Goal: Task Accomplishment & Management: Complete application form

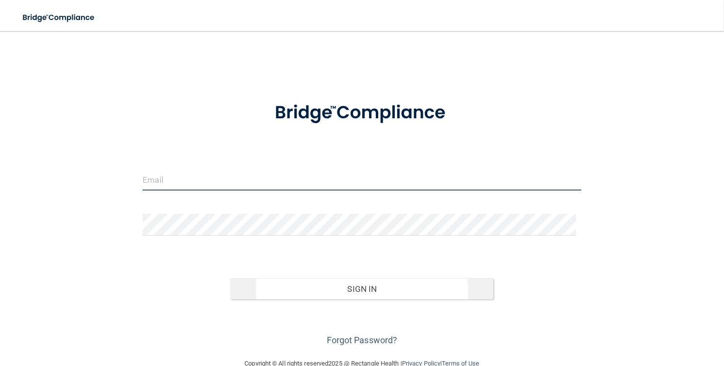
type input "[EMAIL_ADDRESS][DOMAIN_NAME]"
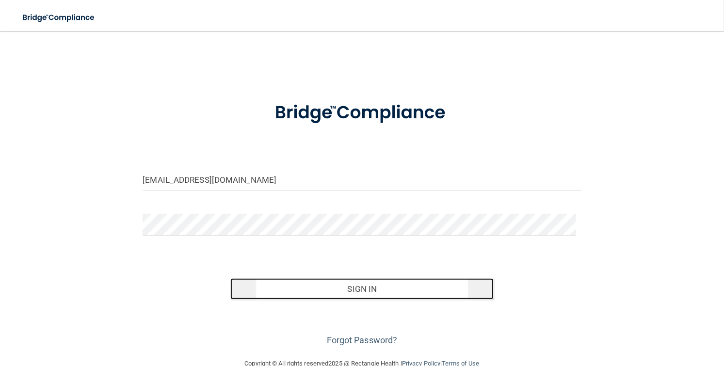
click at [377, 289] on button "Sign In" at bounding box center [361, 288] width 263 height 21
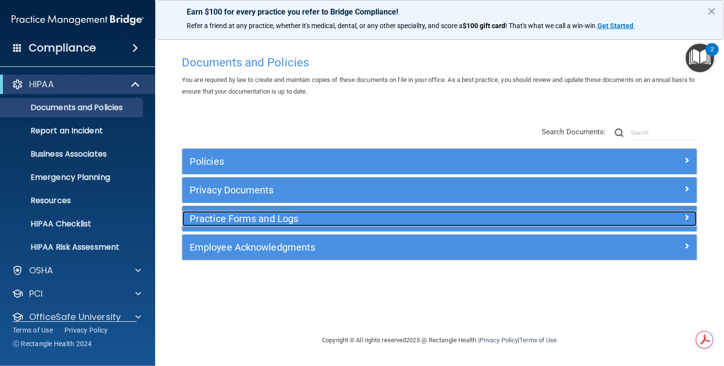
click at [686, 216] on span at bounding box center [687, 217] width 6 height 12
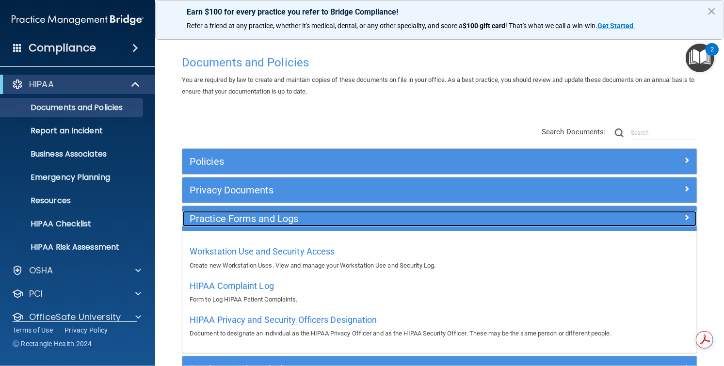
scroll to position [54, 0]
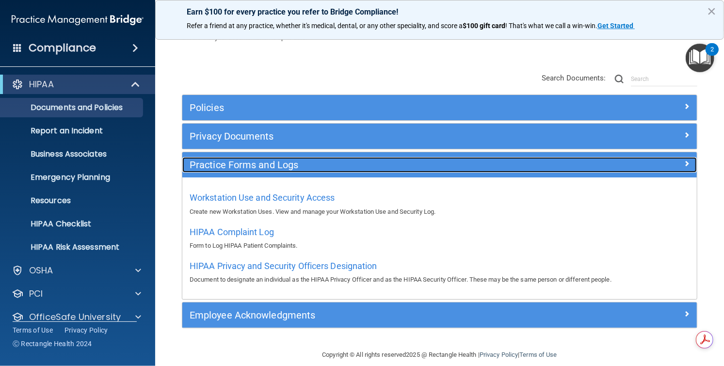
click at [684, 162] on span at bounding box center [687, 164] width 6 height 12
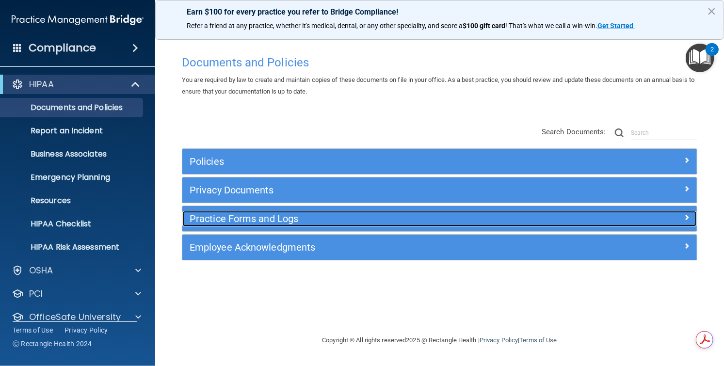
scroll to position [0, 0]
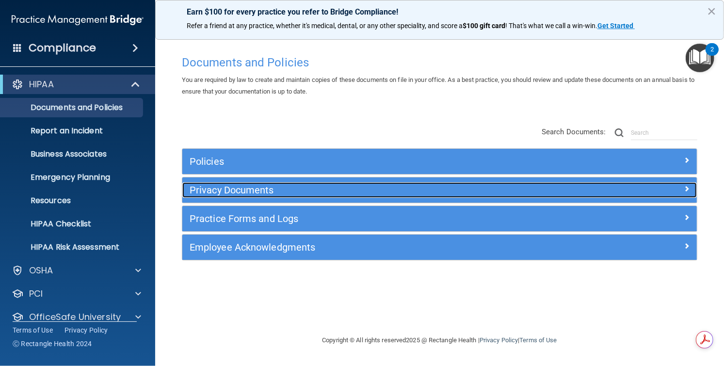
click at [689, 189] on span at bounding box center [687, 189] width 6 height 12
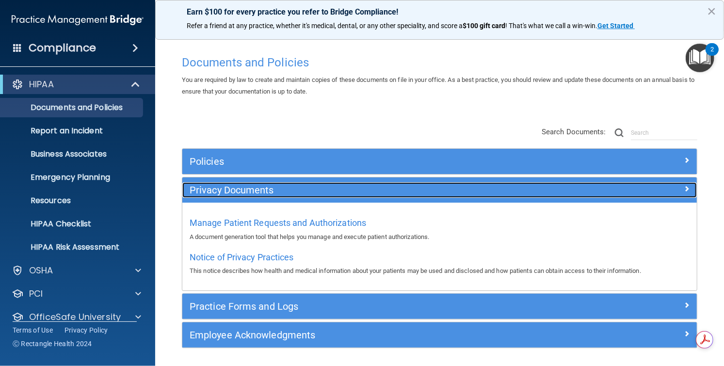
click at [684, 188] on span at bounding box center [687, 189] width 6 height 12
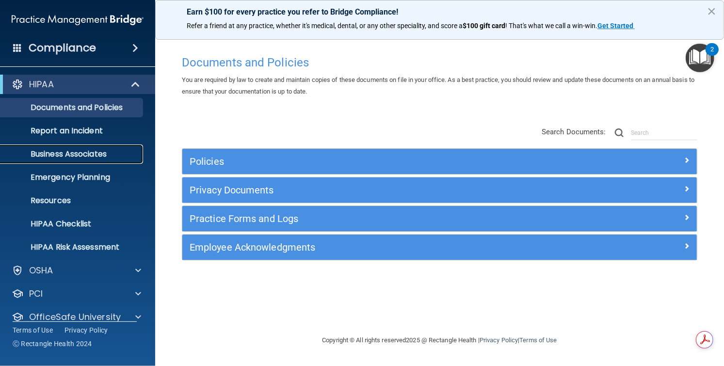
click at [78, 156] on p "Business Associates" at bounding box center [72, 154] width 132 height 10
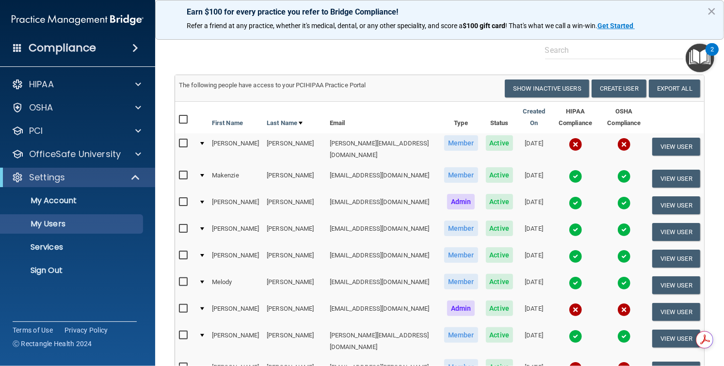
scroll to position [54, 0]
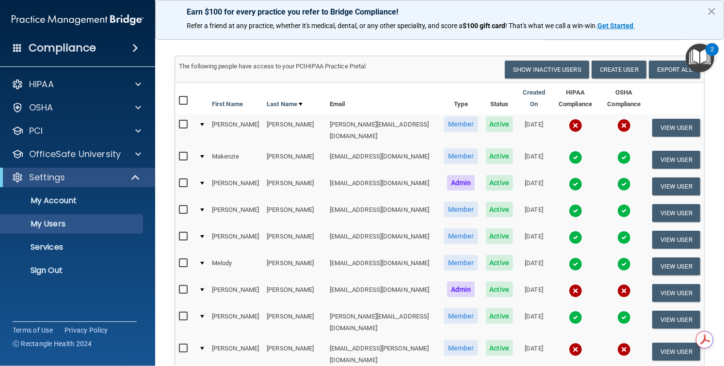
click at [182, 206] on input "checkbox" at bounding box center [184, 210] width 11 height 8
checkbox input "true"
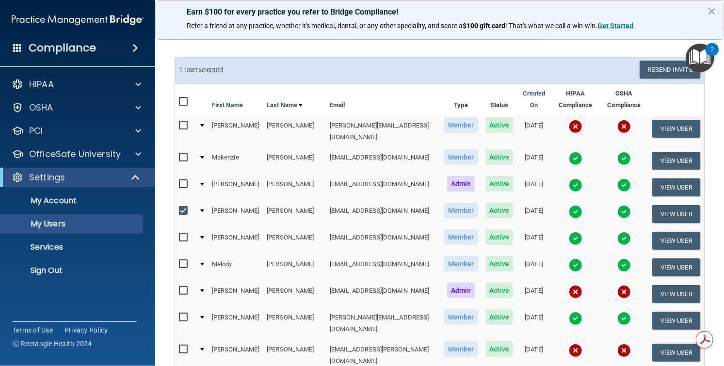
click at [486, 203] on span "Active" at bounding box center [500, 211] width 28 height 16
click at [666, 205] on button "View User" at bounding box center [676, 214] width 48 height 18
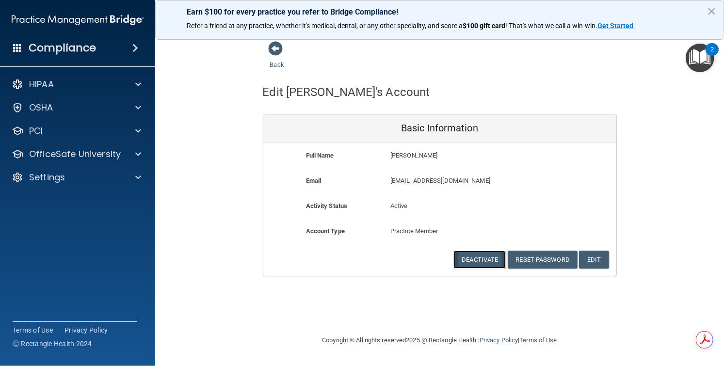
click at [482, 263] on button "Deactivate" at bounding box center [480, 260] width 52 height 18
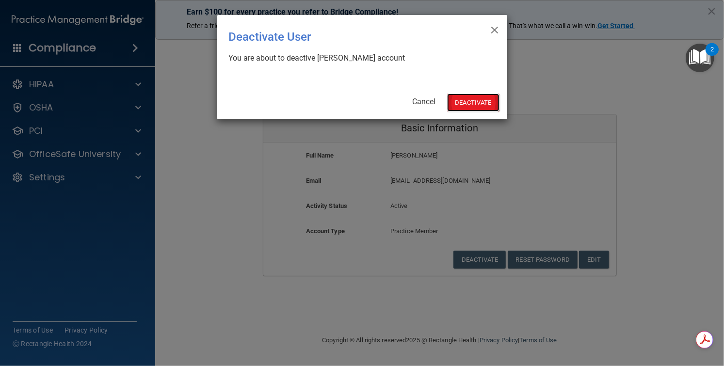
click at [470, 102] on button "Deactivate" at bounding box center [473, 103] width 52 height 18
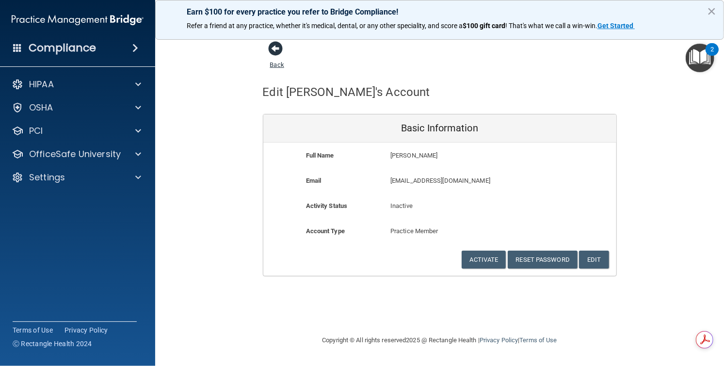
click at [276, 49] on span at bounding box center [276, 48] width 15 height 15
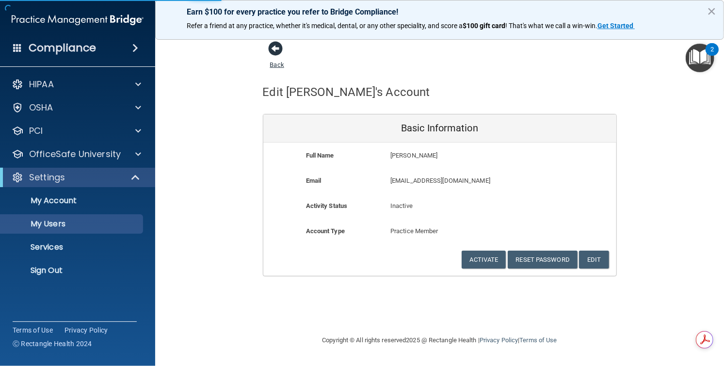
select select "20"
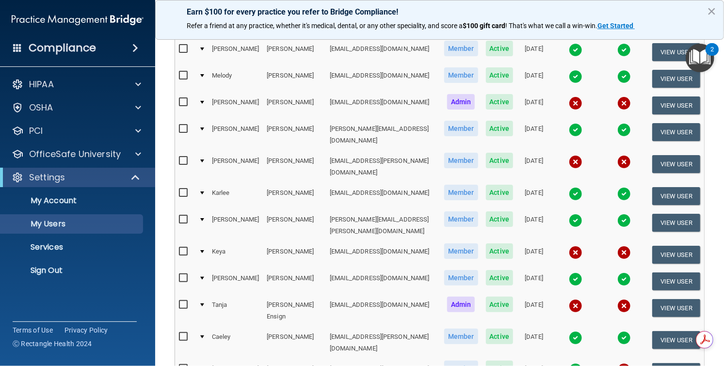
scroll to position [215, 0]
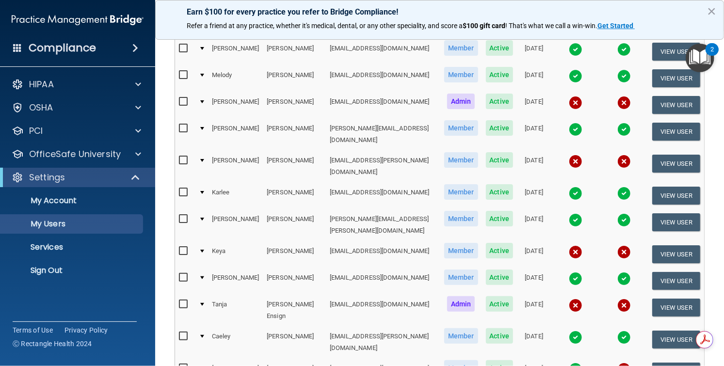
click at [182, 247] on input "checkbox" at bounding box center [184, 251] width 11 height 8
checkbox input "true"
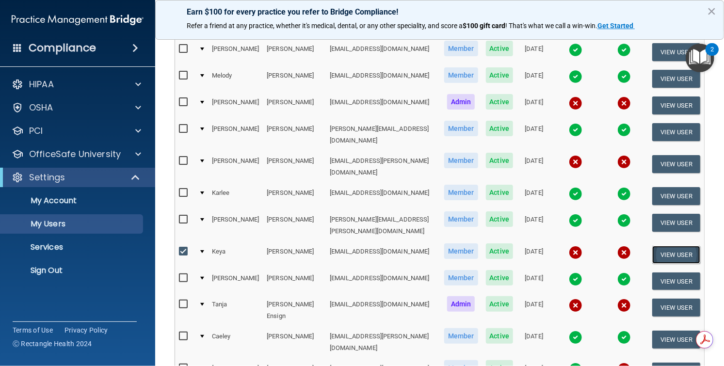
click at [675, 246] on button "View User" at bounding box center [676, 255] width 48 height 18
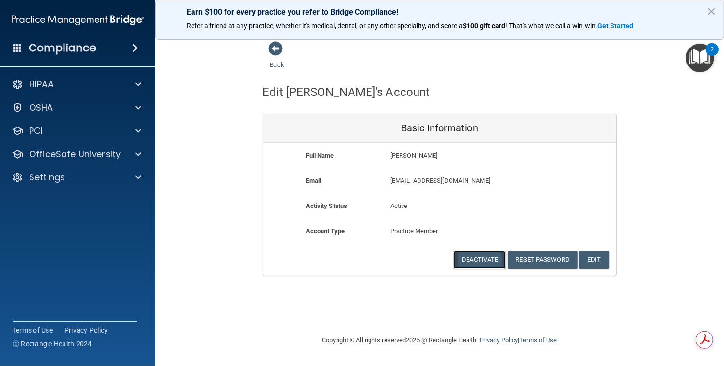
click at [481, 259] on button "Deactivate" at bounding box center [480, 260] width 52 height 18
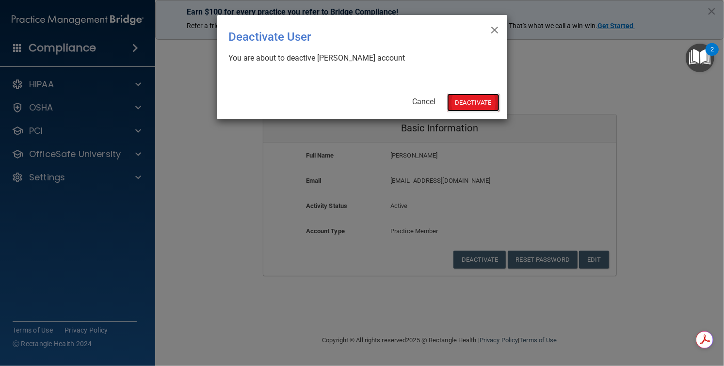
click at [477, 104] on button "Deactivate" at bounding box center [473, 103] width 52 height 18
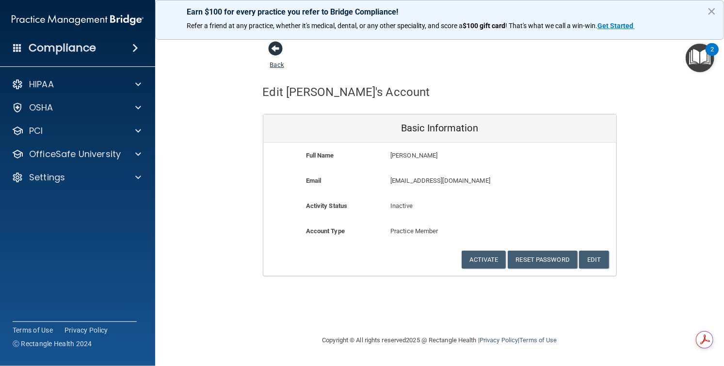
click at [276, 49] on span at bounding box center [276, 48] width 15 height 15
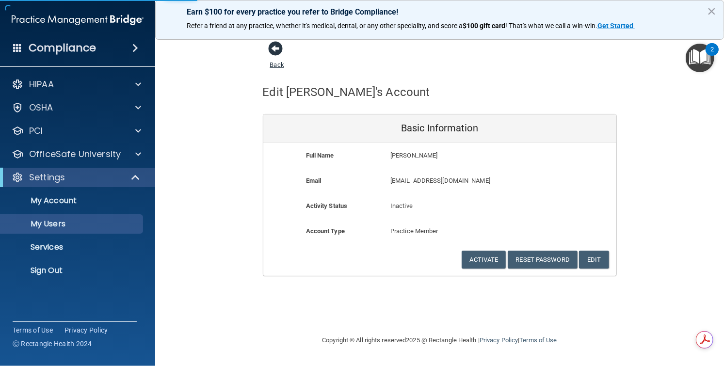
select select "20"
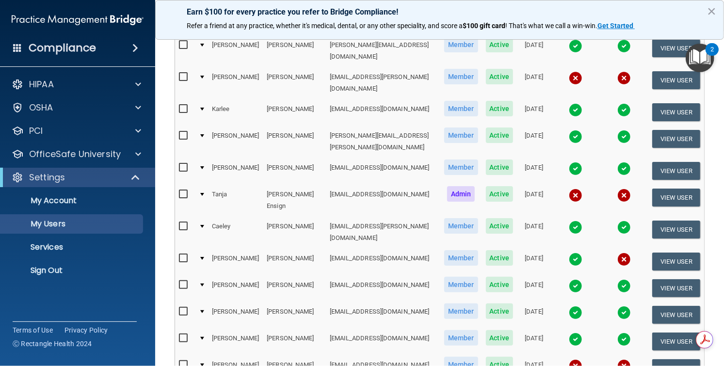
scroll to position [323, 0]
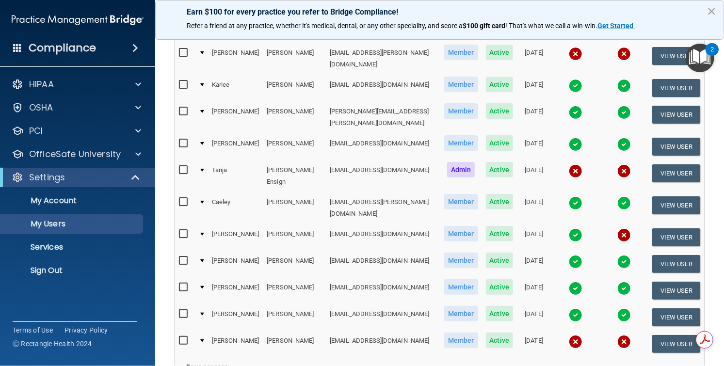
click at [184, 310] on input "checkbox" at bounding box center [184, 314] width 11 height 8
checkbox input "true"
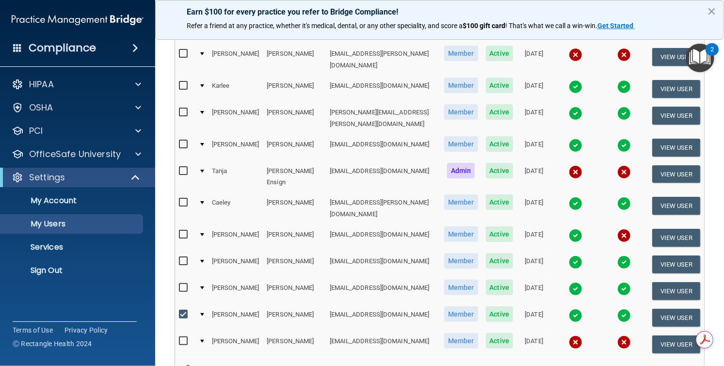
scroll to position [324, 0]
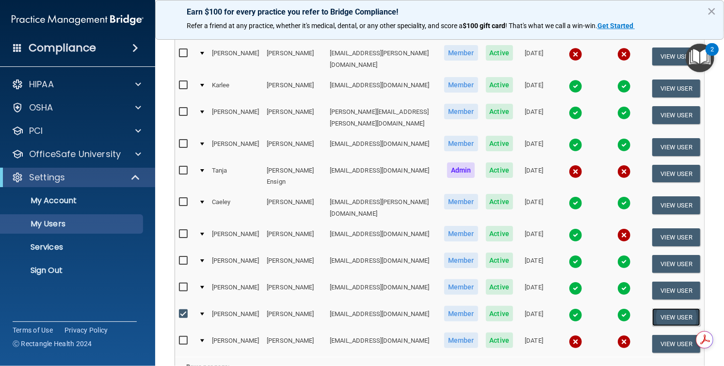
click at [672, 309] on button "View User" at bounding box center [676, 318] width 48 height 18
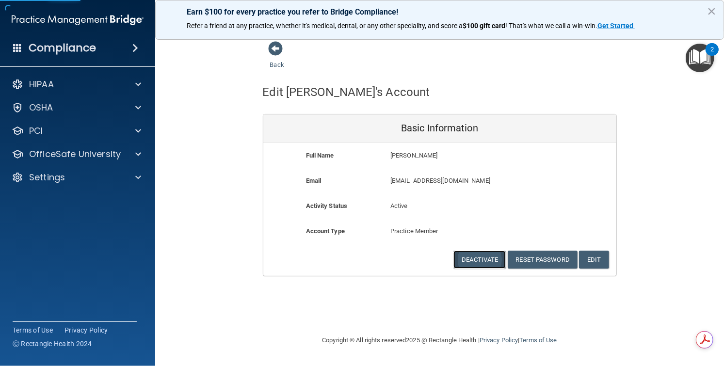
click at [493, 257] on button "Deactivate" at bounding box center [480, 260] width 52 height 18
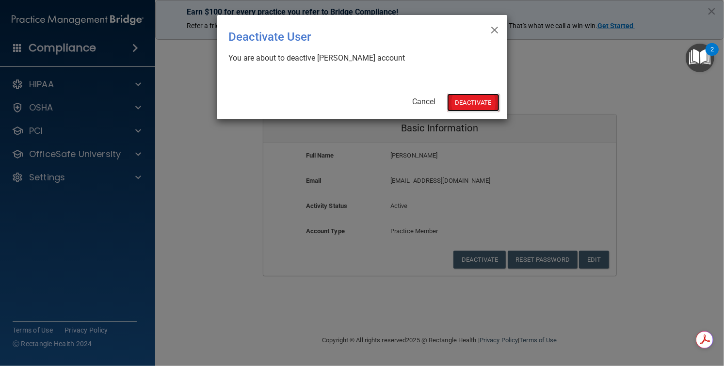
click at [483, 97] on button "Deactivate" at bounding box center [473, 103] width 52 height 18
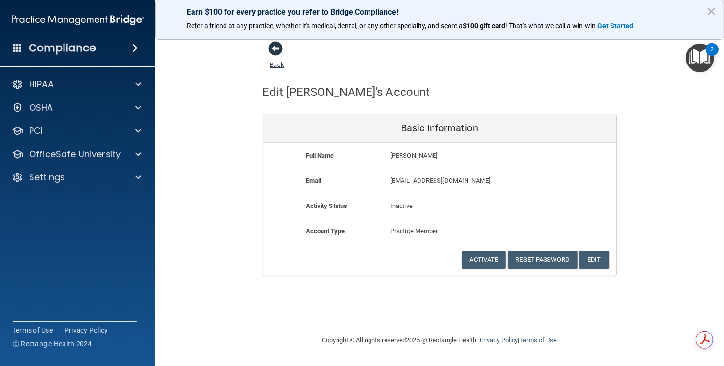
click at [275, 63] on link "Back" at bounding box center [277, 58] width 14 height 19
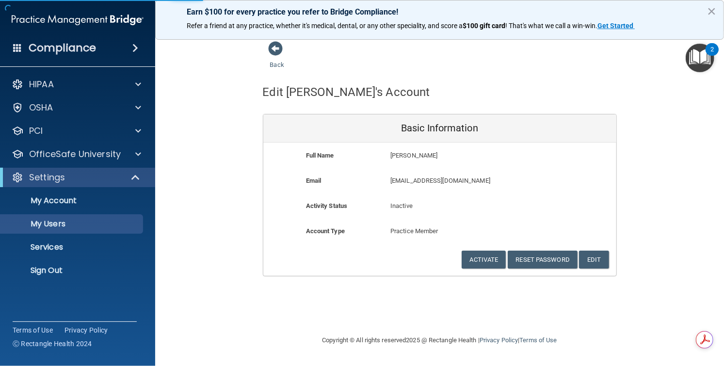
select select "20"
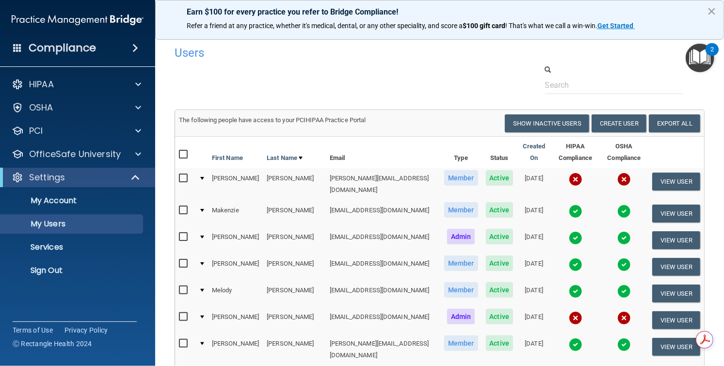
click at [410, 63] on div "Users" at bounding box center [326, 53] width 318 height 24
click at [601, 124] on button "Create User" at bounding box center [619, 123] width 55 height 18
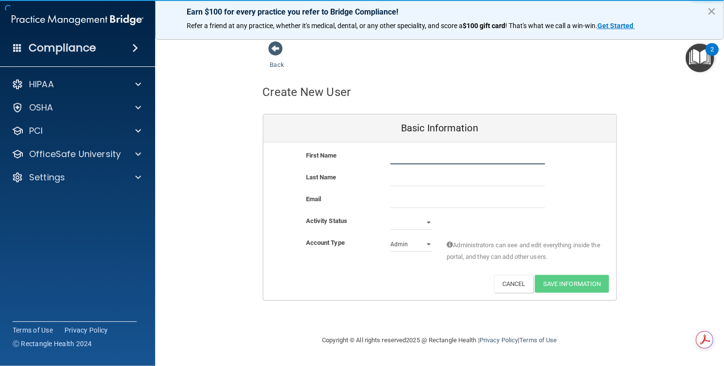
click at [424, 159] on input "text" at bounding box center [467, 157] width 155 height 15
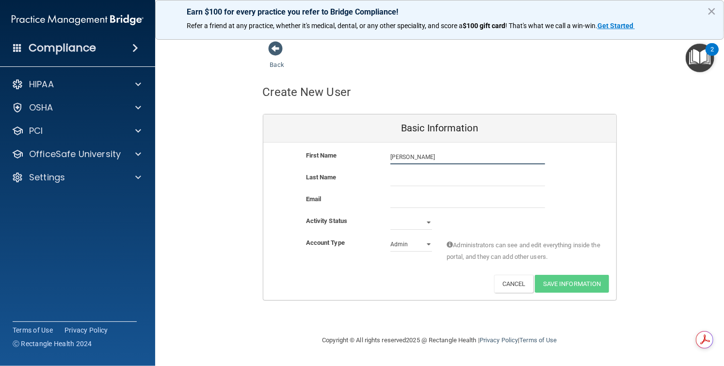
type input "Danielle"
click at [427, 173] on input "text" at bounding box center [467, 179] width 155 height 15
type input "Guinn"
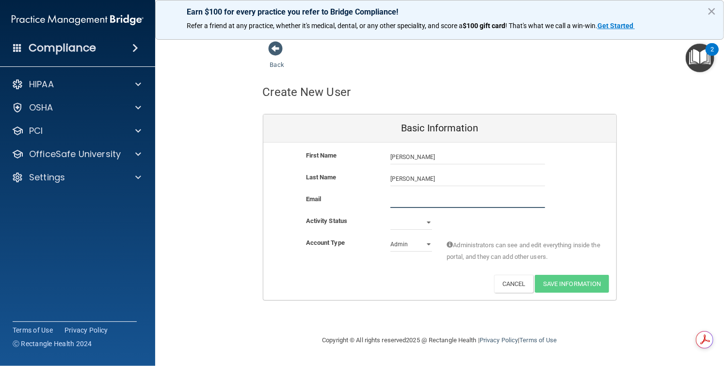
click at [425, 197] on input "email" at bounding box center [467, 201] width 155 height 15
type input "danielleguinn62@gmail.com"
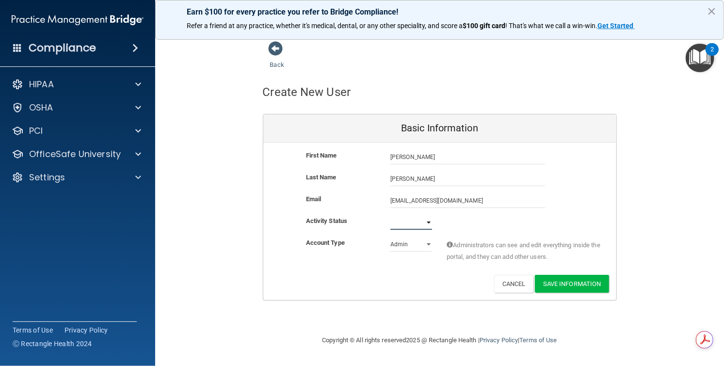
click at [426, 225] on select "Active Inactive" at bounding box center [411, 222] width 42 height 15
select select "active"
click at [390, 215] on select "Active Inactive" at bounding box center [411, 222] width 42 height 15
click at [428, 244] on select "Admin Member" at bounding box center [411, 244] width 42 height 15
select select "practice_member"
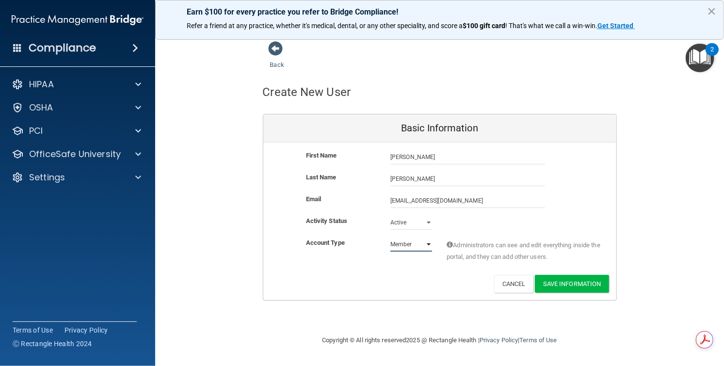
click at [390, 237] on select "Admin Member" at bounding box center [411, 244] width 42 height 15
click at [559, 286] on button "Save Information" at bounding box center [572, 284] width 74 height 18
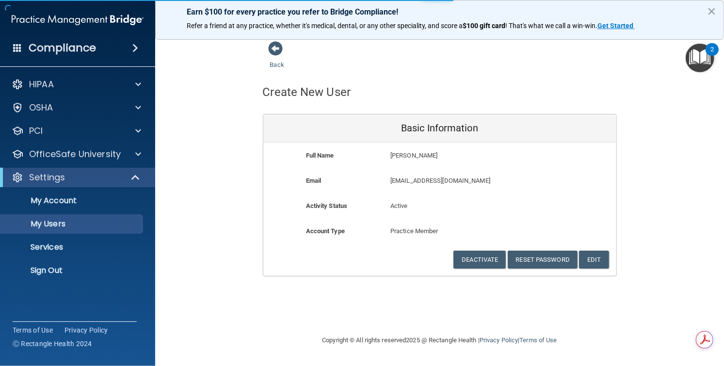
select select "20"
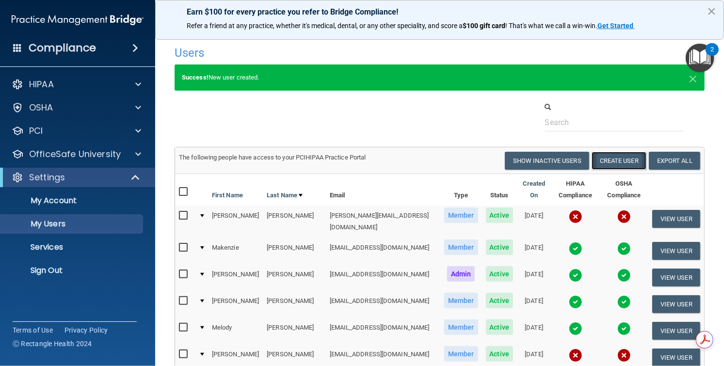
click at [598, 161] on button "Create User" at bounding box center [619, 161] width 55 height 18
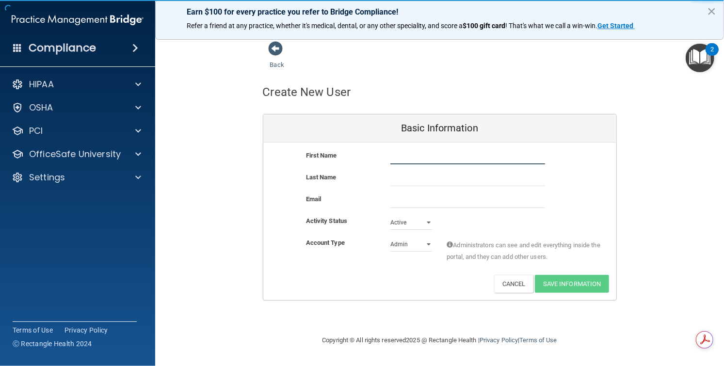
click at [414, 157] on input "text" at bounding box center [467, 157] width 155 height 15
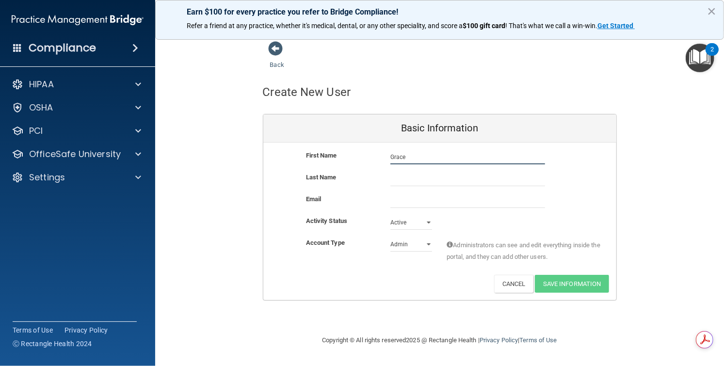
type input "Grace"
type input "Brockmeier"
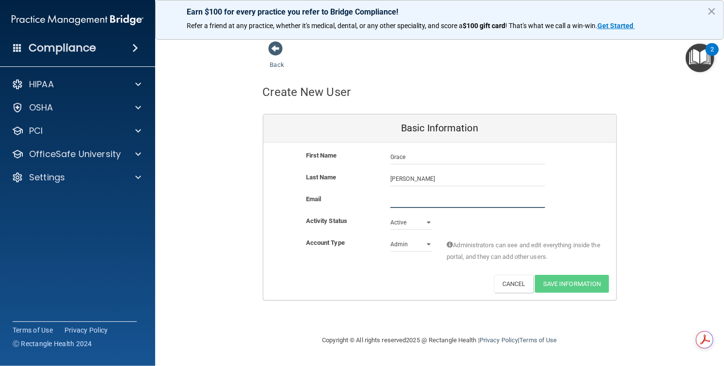
click at [419, 198] on input "email" at bounding box center [467, 201] width 155 height 15
type input "gracebrockmeier@gmail.com"
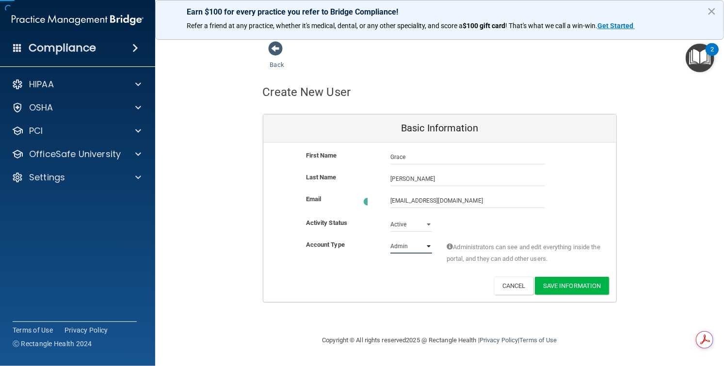
click at [421, 244] on select "Admin Member" at bounding box center [411, 246] width 42 height 15
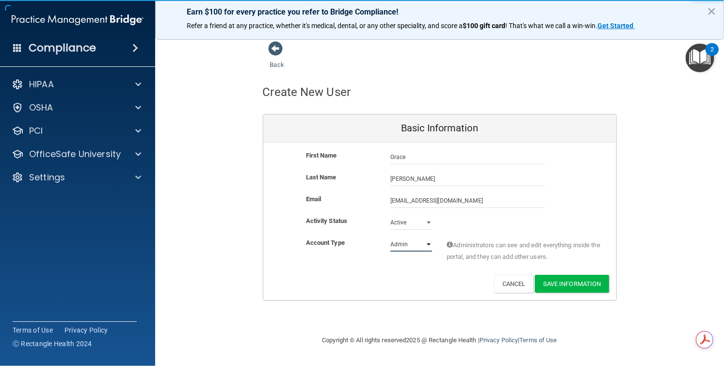
select select "practice_member"
click at [390, 237] on select "Admin Member" at bounding box center [411, 244] width 42 height 15
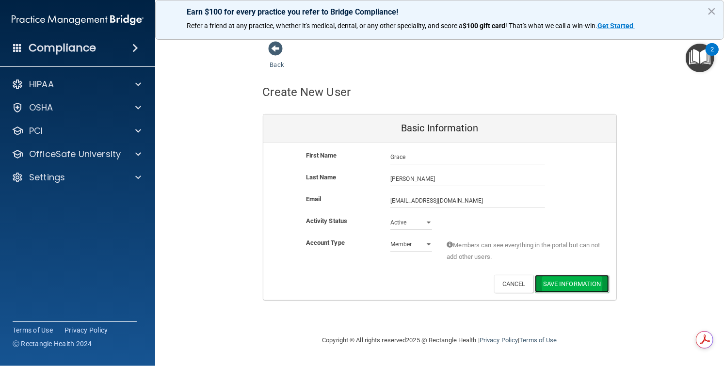
click at [563, 280] on button "Save Information" at bounding box center [572, 284] width 74 height 18
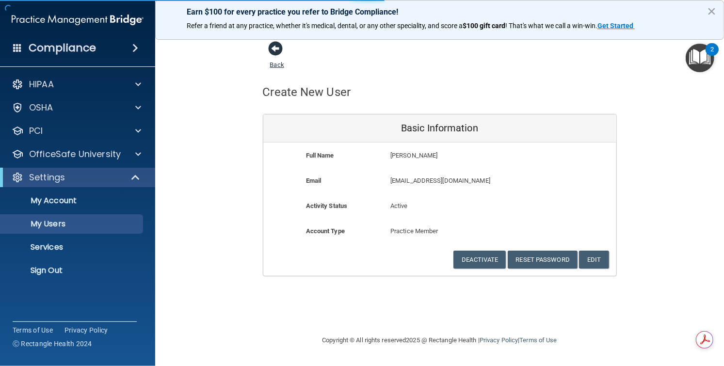
click at [274, 49] on span at bounding box center [276, 48] width 15 height 15
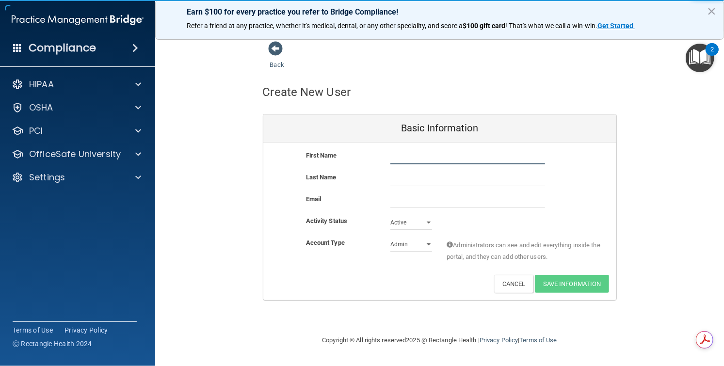
click at [406, 160] on input "text" at bounding box center [467, 157] width 155 height 15
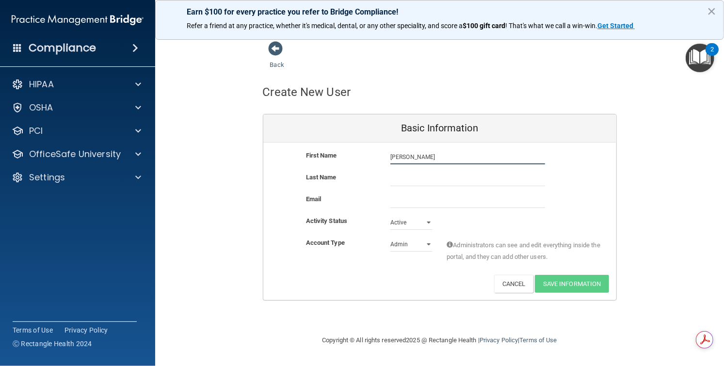
type input "Derek"
type input "Howe"
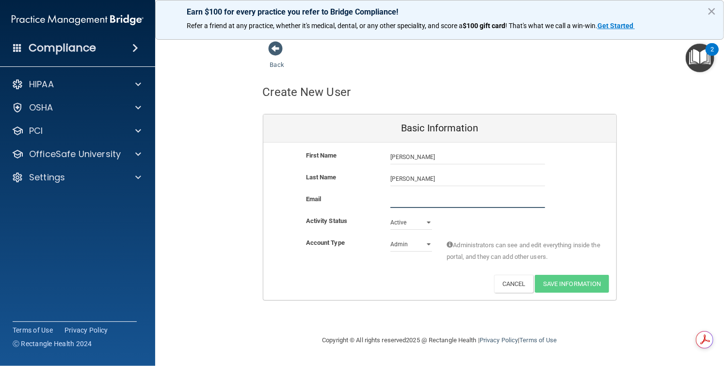
click at [409, 200] on input "email" at bounding box center [467, 201] width 155 height 15
type input "dhowe04@gmail.com"
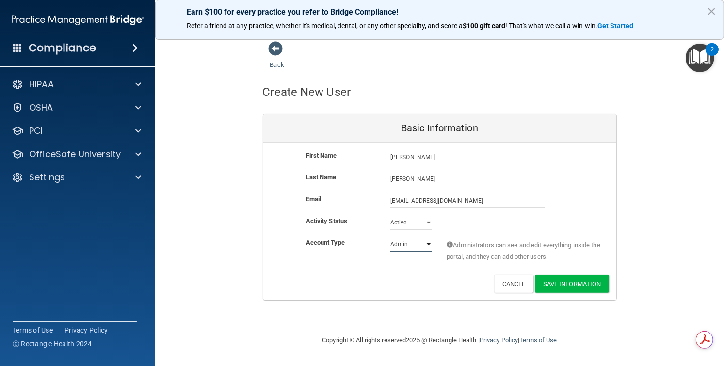
click at [424, 245] on select "Admin Member" at bounding box center [411, 244] width 42 height 15
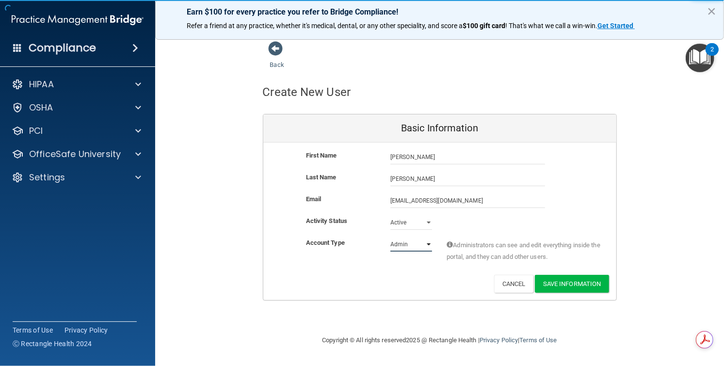
select select "practice_member"
click at [390, 237] on select "Admin Member" at bounding box center [411, 244] width 42 height 15
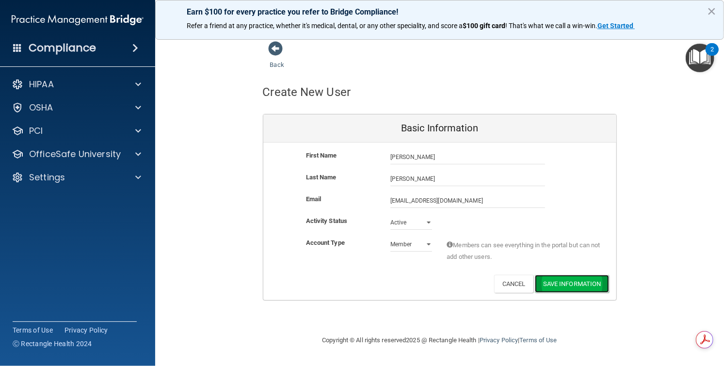
click at [580, 284] on button "Save Information" at bounding box center [572, 284] width 74 height 18
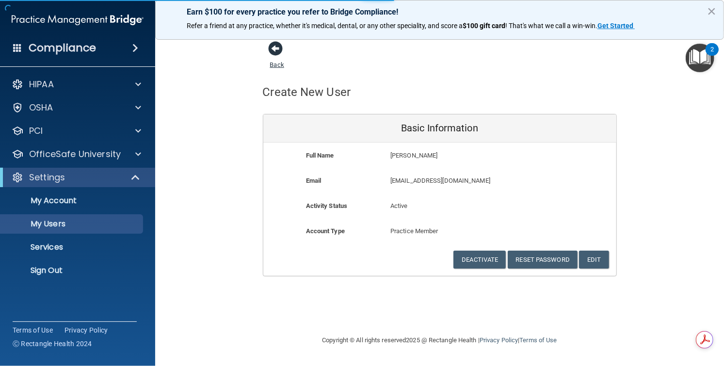
click at [278, 49] on span at bounding box center [276, 48] width 15 height 15
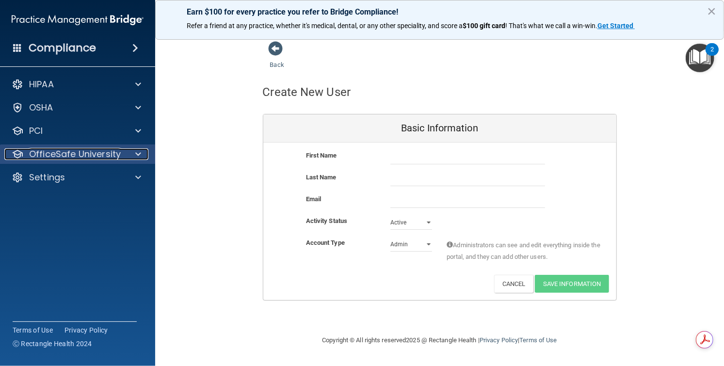
click at [136, 151] on span at bounding box center [138, 154] width 6 height 12
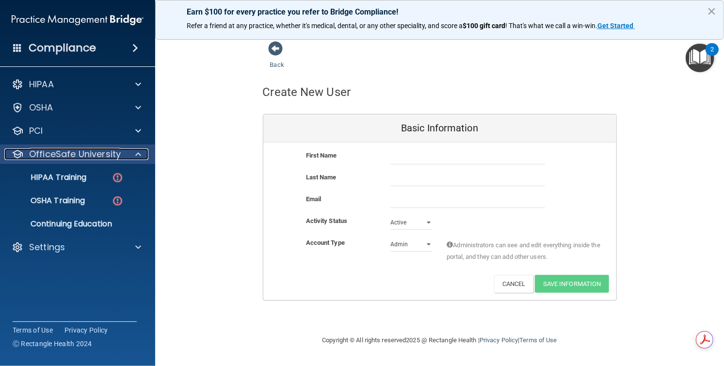
click at [136, 156] on span at bounding box center [138, 154] width 6 height 12
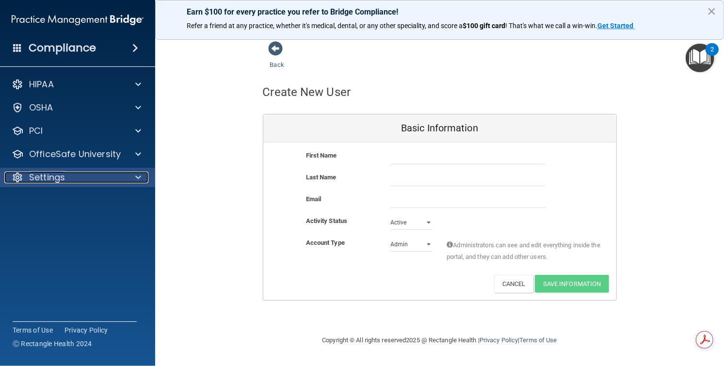
click at [138, 178] on span at bounding box center [138, 178] width 6 height 12
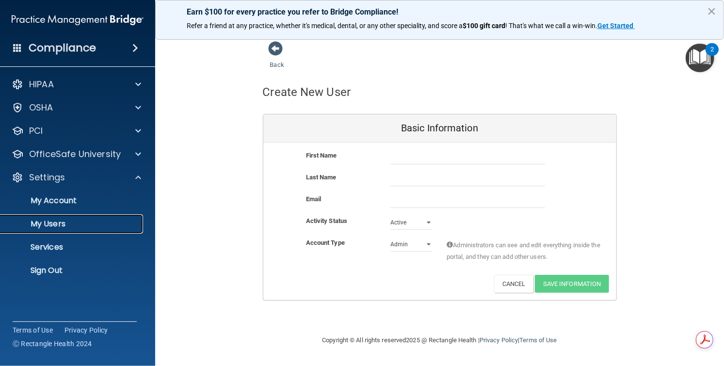
click at [62, 219] on p "My Users" at bounding box center [72, 224] width 132 height 10
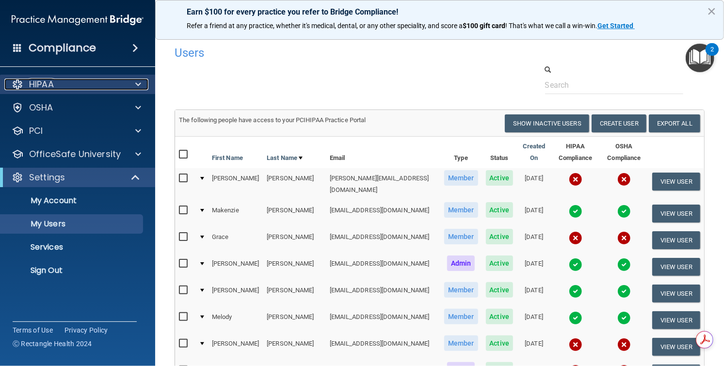
click at [137, 81] on span at bounding box center [138, 85] width 6 height 12
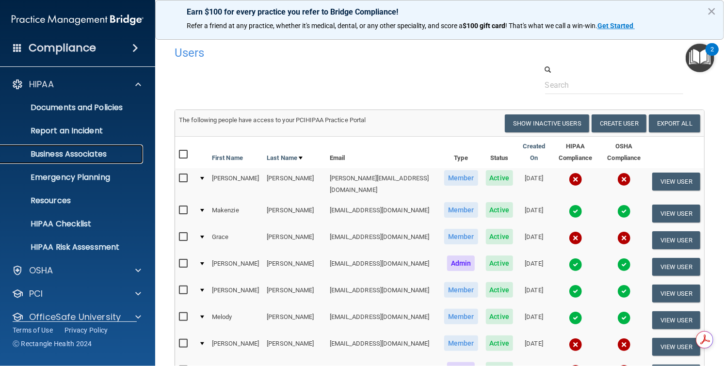
click at [93, 153] on p "Business Associates" at bounding box center [72, 154] width 132 height 10
